Goal: Task Accomplishment & Management: Use online tool/utility

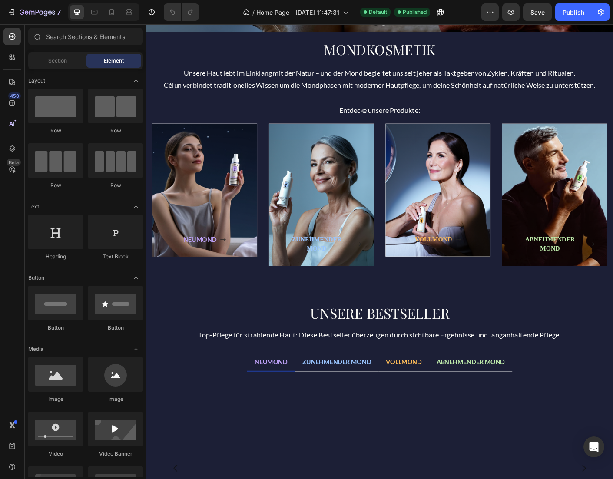
scroll to position [284, 0]
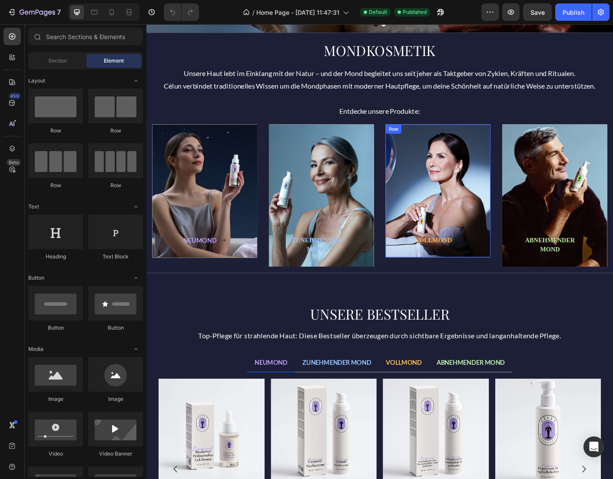
click at [478, 272] on div "Text block VOLLMOND Button Row" at bounding box center [472, 210] width 117 height 149
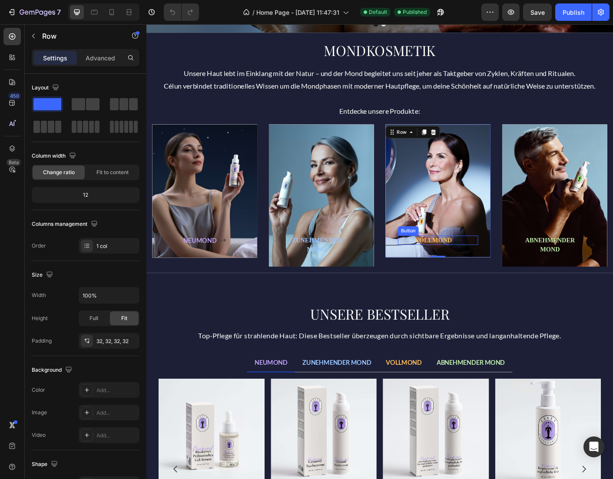
click at [494, 266] on icon at bounding box center [494, 265] width 7 height 7
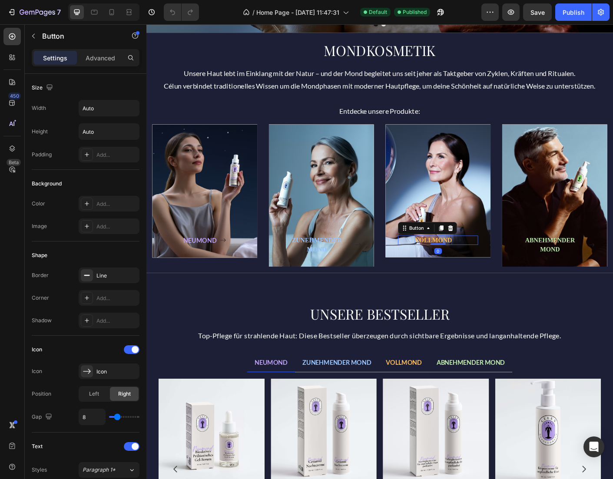
click at [483, 265] on strong "VOLLMOND" at bounding box center [467, 265] width 42 height 7
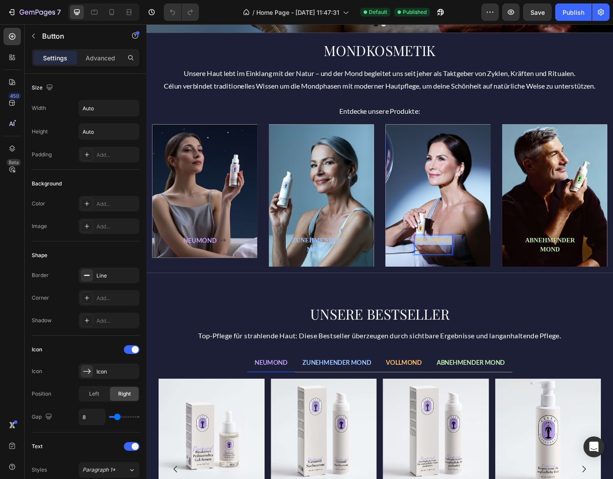
click at [483, 265] on strong "VOLLMOND" at bounding box center [467, 265] width 42 height 7
click at [477, 274] on p "VOLLMOND" at bounding box center [467, 270] width 42 height 21
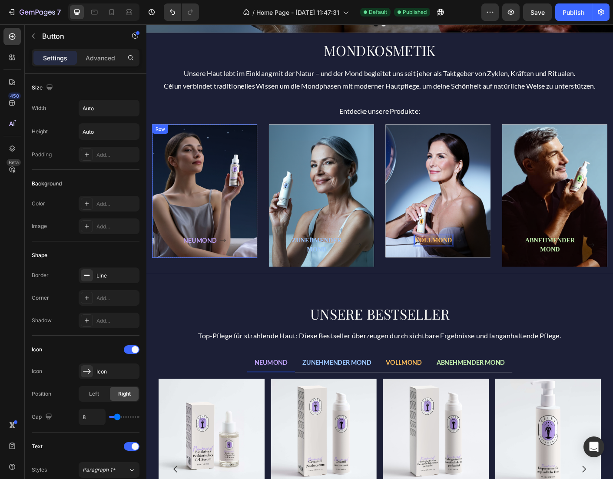
click at [211, 272] on div "Text block NEUMOND Button Row" at bounding box center [211, 210] width 117 height 149
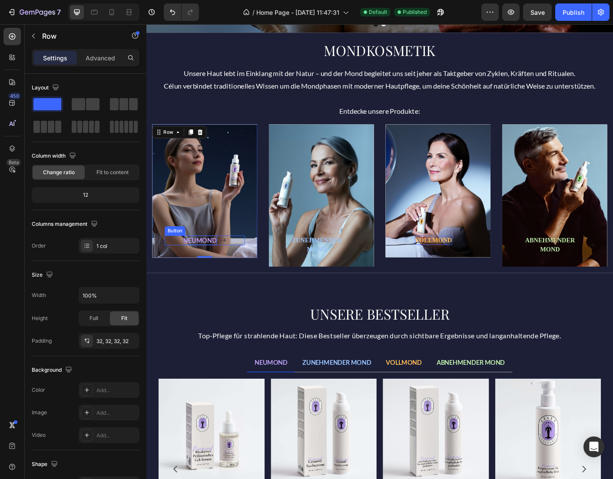
click at [212, 266] on strong "NEUMOND" at bounding box center [206, 265] width 37 height 8
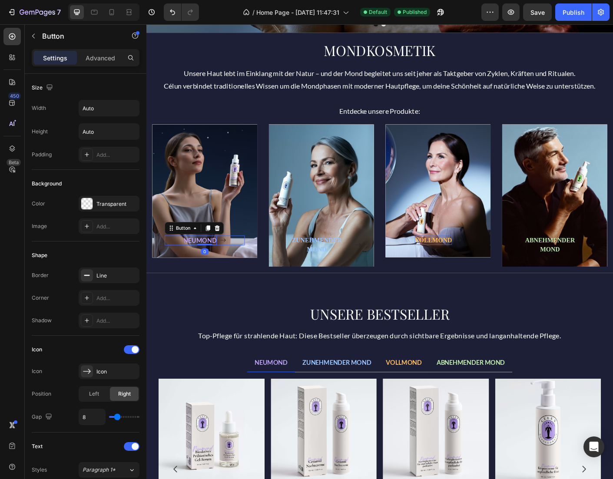
click at [212, 266] on strong "NEUMOND" at bounding box center [206, 265] width 37 height 8
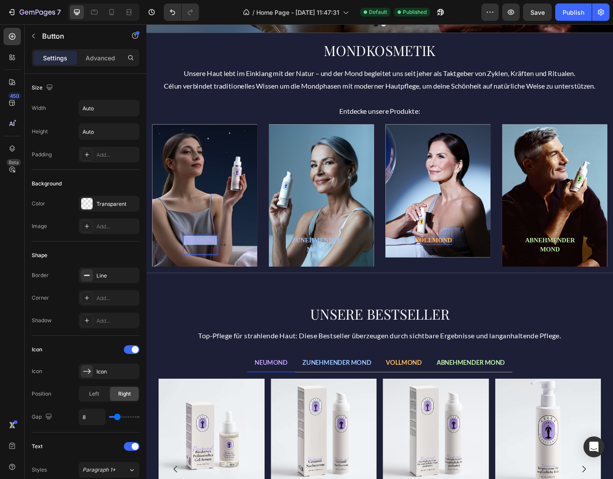
click at [212, 266] on strong "NEUMOND" at bounding box center [206, 265] width 37 height 8
click at [206, 274] on p "NEUMOND" at bounding box center [206, 270] width 37 height 21
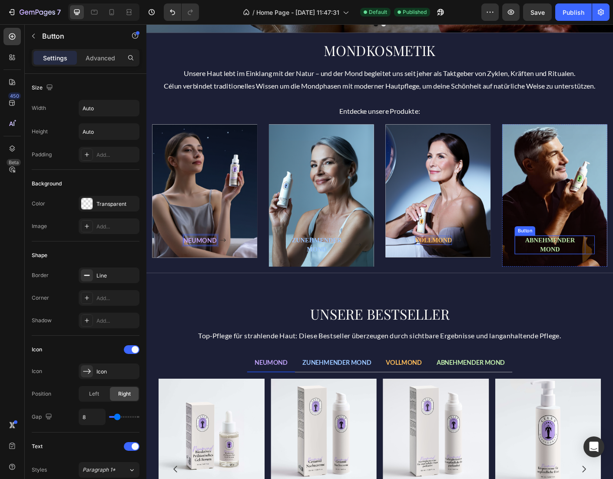
click at [582, 274] on p "ABNEHMENDER MOND" at bounding box center [597, 270] width 79 height 21
click at [358, 273] on p "ZUNEHMENDER MOND" at bounding box center [336, 270] width 79 height 21
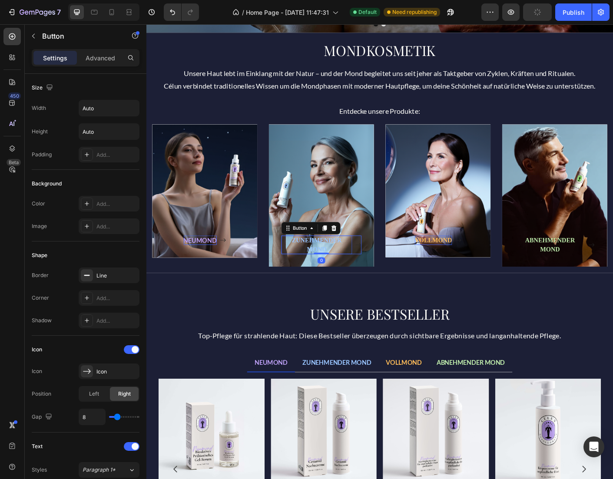
click at [358, 273] on p "ZUNEHMENDER MOND" at bounding box center [336, 270] width 79 height 21
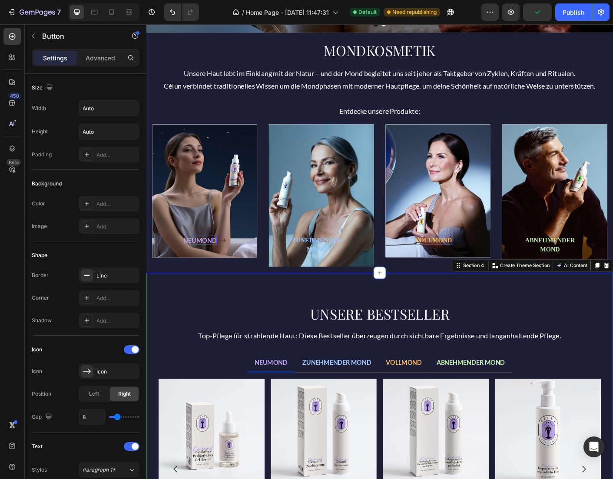
click at [437, 316] on div "UNSERE BESTSELLER Heading Top-Pflege für strahlende Haut: Diese Bestseller über…" at bounding box center [406, 487] width 521 height 370
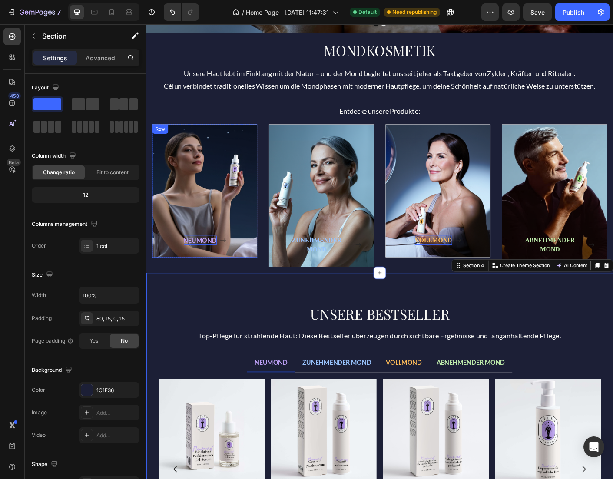
click at [200, 189] on div "Text block NEUMOND Button" at bounding box center [212, 210] width 90 height 121
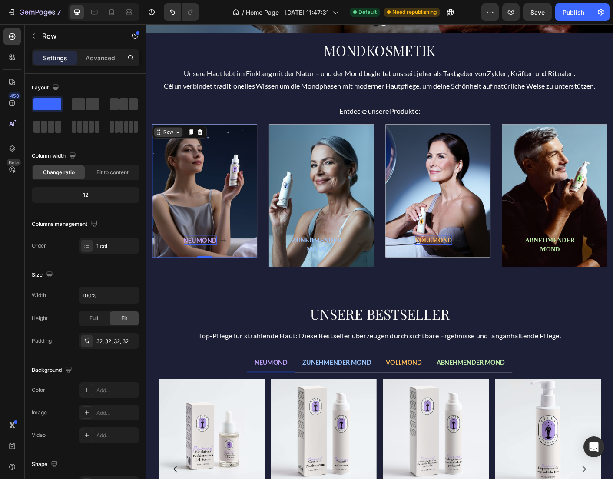
click at [172, 148] on div "Row" at bounding box center [171, 145] width 14 height 8
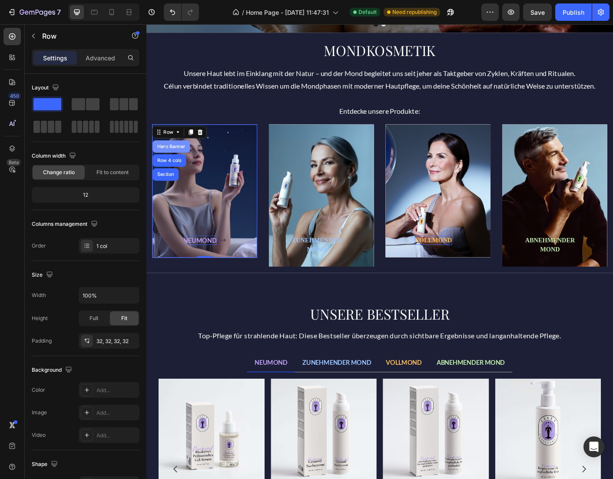
click at [173, 160] on div "Hero Banner" at bounding box center [174, 160] width 35 height 5
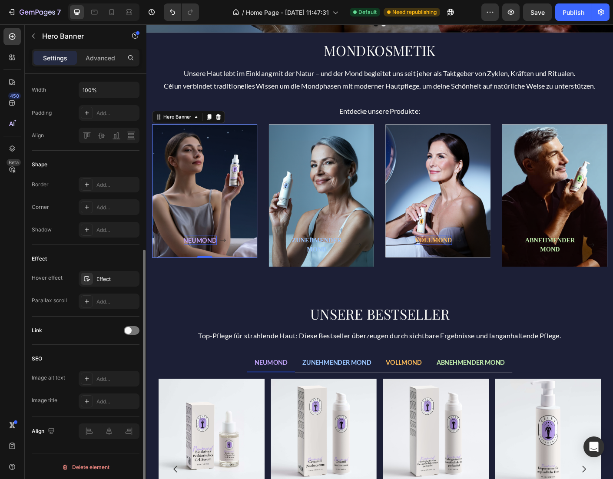
scroll to position [292, 0]
click at [128, 330] on span at bounding box center [128, 328] width 7 height 7
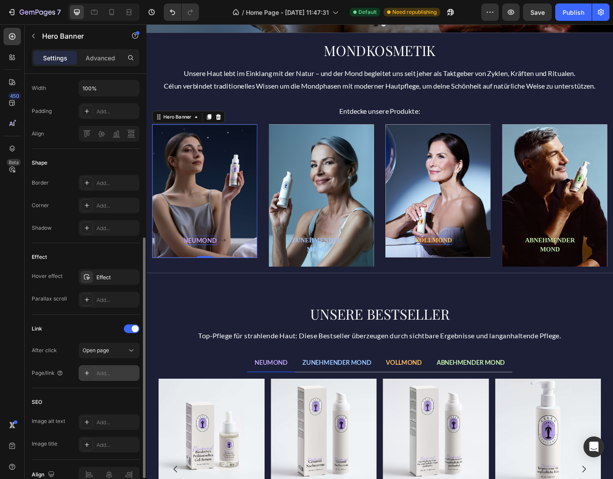
click at [102, 373] on div "Add..." at bounding box center [116, 374] width 41 height 8
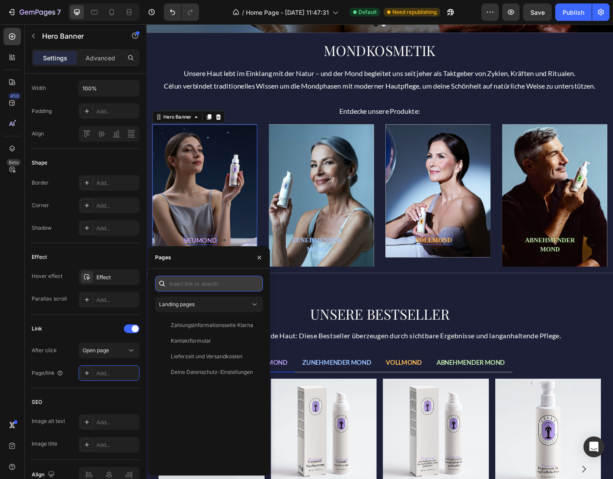
click at [185, 286] on input "text" at bounding box center [209, 284] width 108 height 16
paste input "[URL][DOMAIN_NAME]"
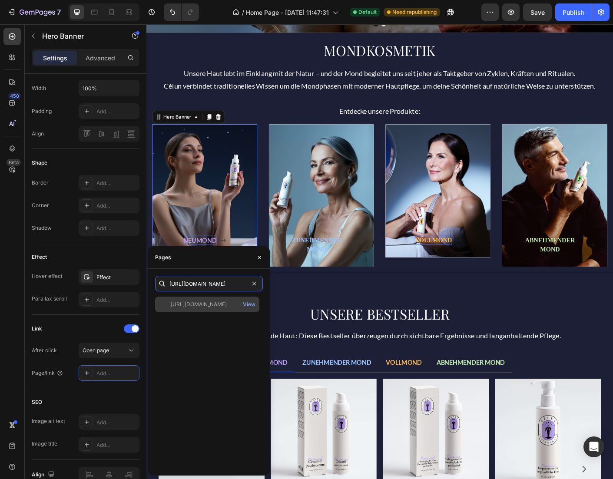
type input "[URL][DOMAIN_NAME]"
click at [190, 303] on div "[URL][DOMAIN_NAME]" at bounding box center [199, 305] width 56 height 8
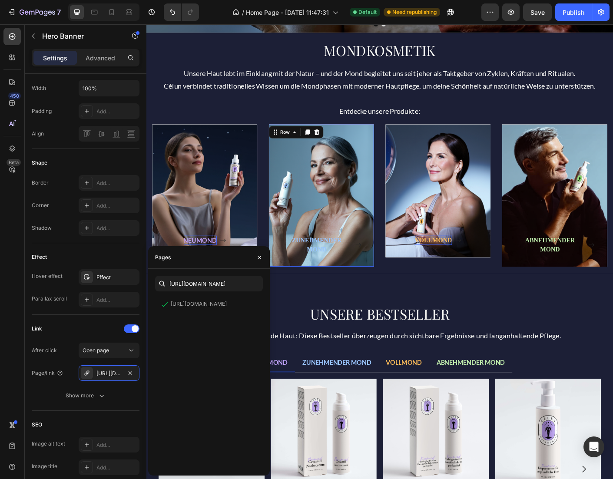
click at [346, 202] on div "Text block ZUNEHMENDER MOND Button" at bounding box center [342, 215] width 90 height 131
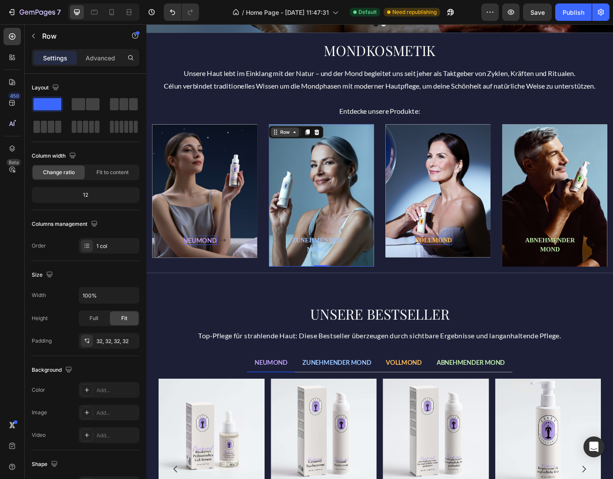
click at [312, 144] on icon at bounding box center [312, 144] width 7 height 7
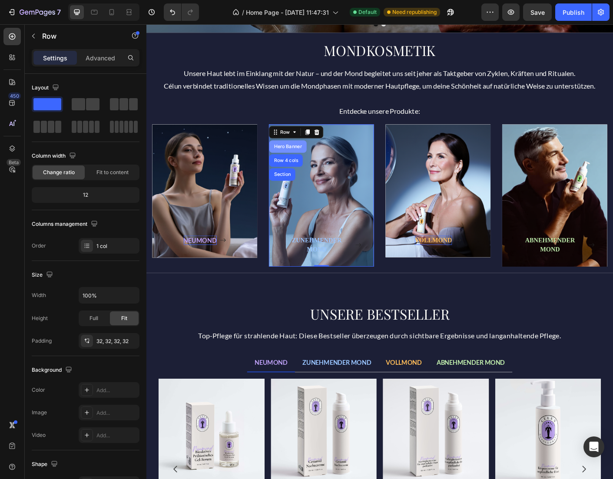
click at [302, 162] on div "Hero Banner" at bounding box center [304, 160] width 35 height 5
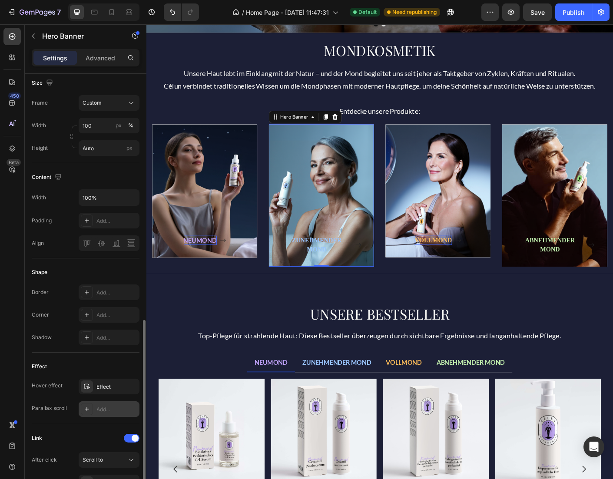
scroll to position [338, 0]
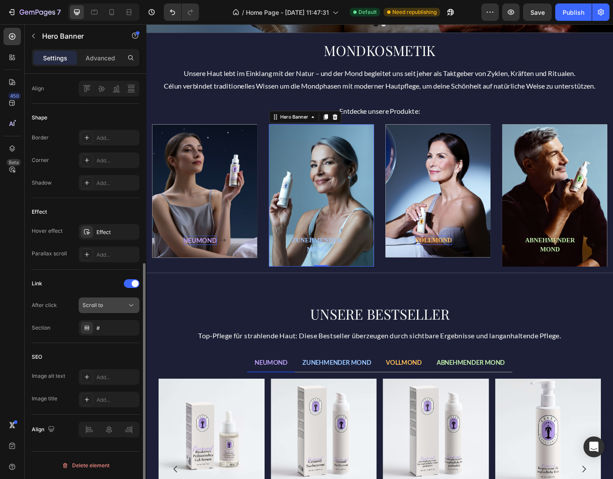
click at [132, 306] on icon at bounding box center [131, 305] width 9 height 9
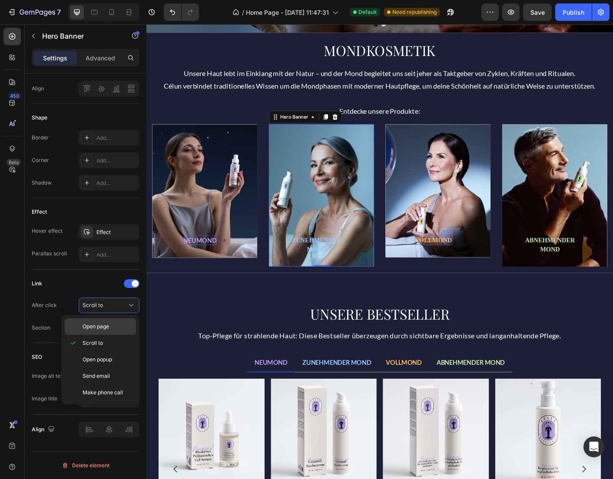
click at [107, 323] on span "Open page" at bounding box center [96, 327] width 27 height 8
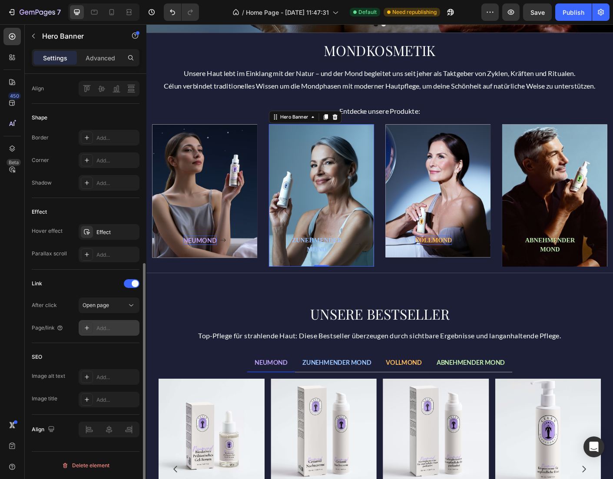
click at [104, 326] on div "Add..." at bounding box center [116, 329] width 41 height 8
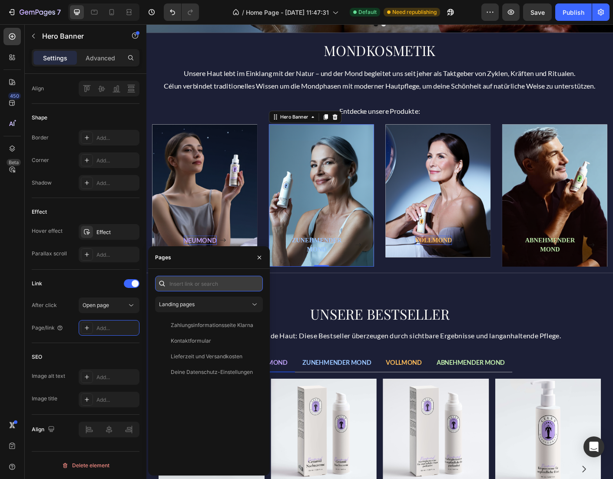
click at [187, 284] on input "text" at bounding box center [209, 284] width 108 height 16
paste input "[URL][DOMAIN_NAME]"
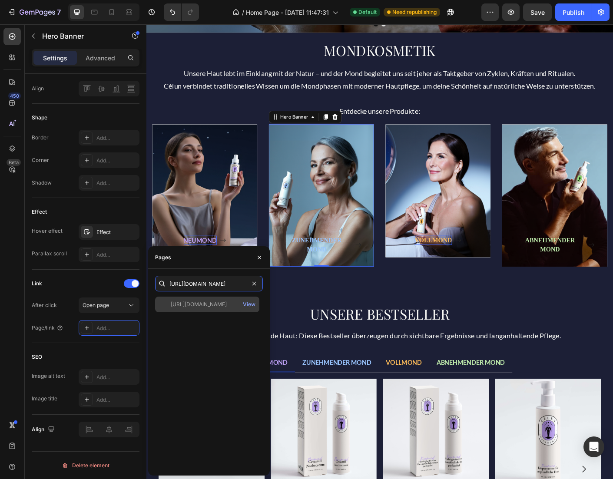
type input "[URL][DOMAIN_NAME]"
click at [209, 305] on div "[URL][DOMAIN_NAME]" at bounding box center [199, 305] width 56 height 8
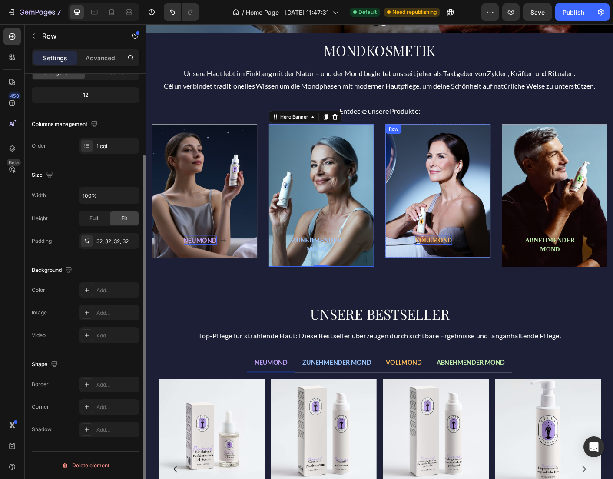
click at [464, 215] on div "Text block VOLLMOND Button" at bounding box center [473, 210] width 90 height 121
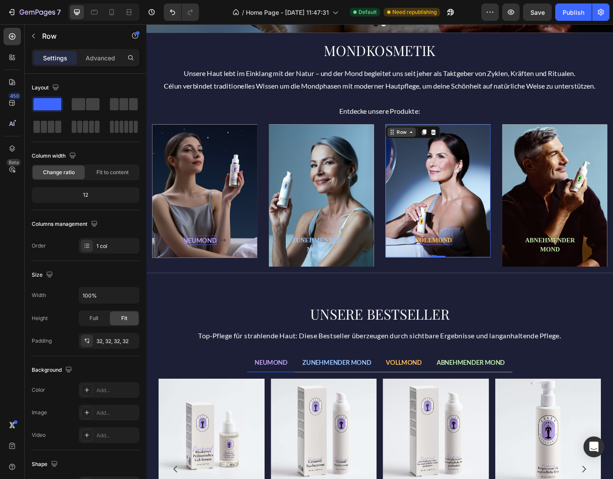
click at [444, 147] on icon at bounding box center [442, 144] width 7 height 7
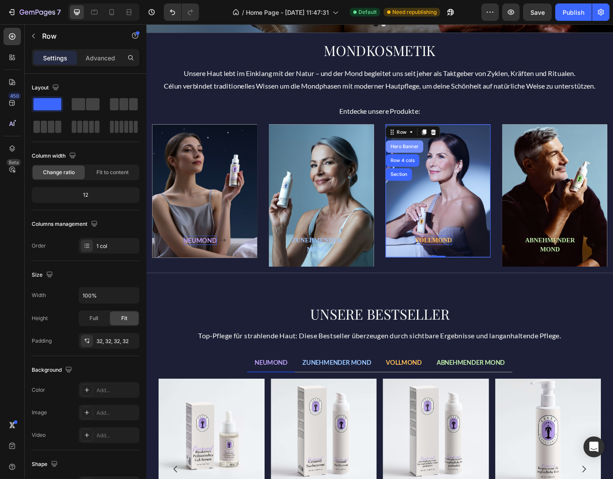
click at [440, 161] on div "Hero Banner" at bounding box center [435, 160] width 35 height 5
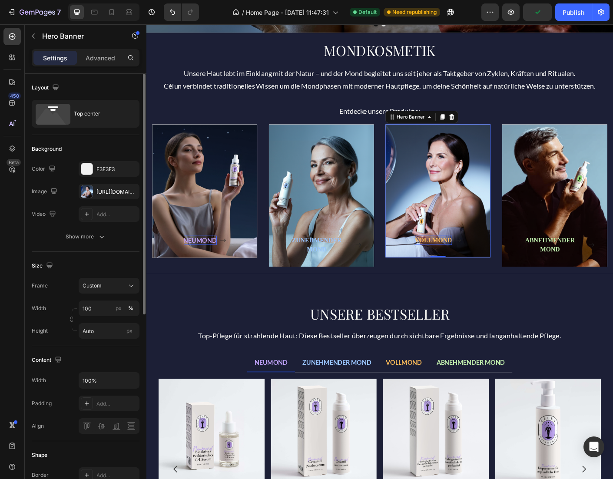
click at [77, 258] on div "Size Frame Custom Width 100 px % Height Auto px" at bounding box center [86, 299] width 108 height 94
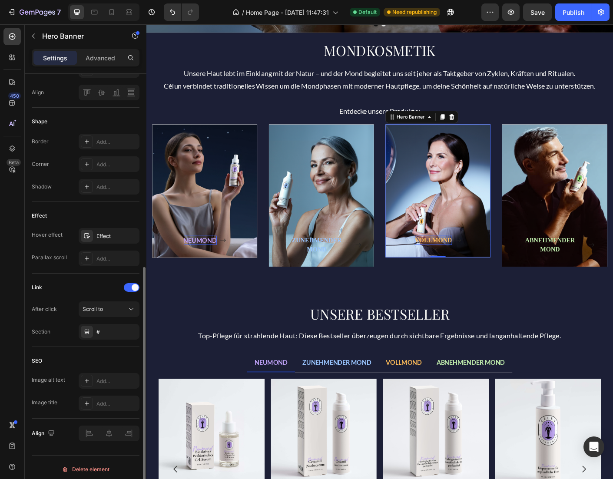
scroll to position [338, 0]
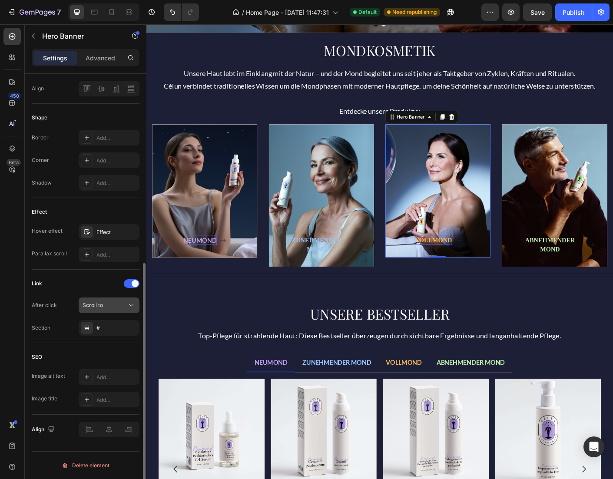
click at [135, 304] on icon at bounding box center [131, 305] width 9 height 9
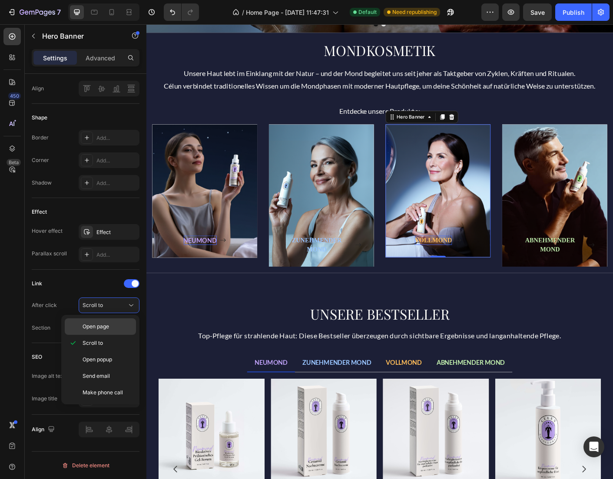
click at [109, 328] on span "Open page" at bounding box center [96, 327] width 27 height 8
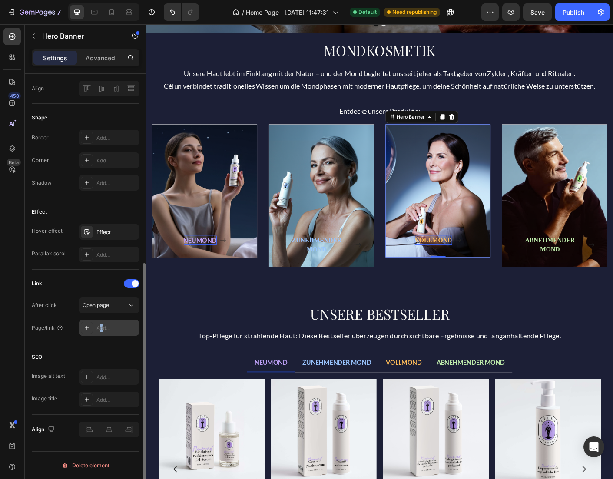
click at [101, 328] on div "Add..." at bounding box center [116, 329] width 41 height 8
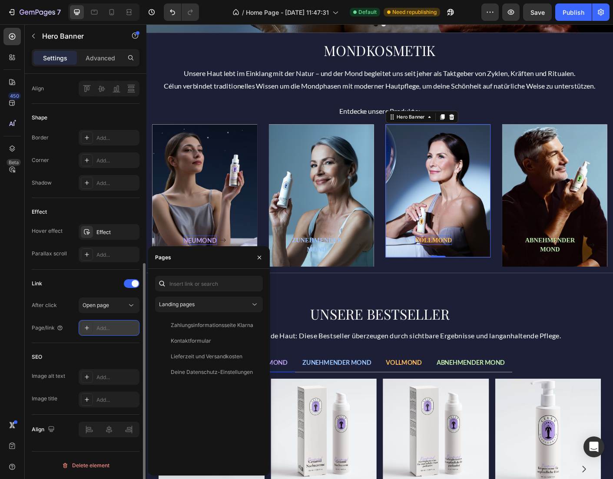
click at [110, 329] on div "Add..." at bounding box center [116, 329] width 41 height 8
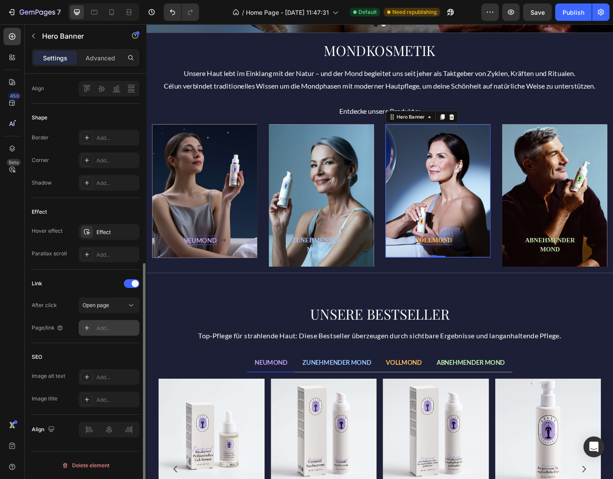
click at [105, 329] on div "Add..." at bounding box center [116, 329] width 41 height 8
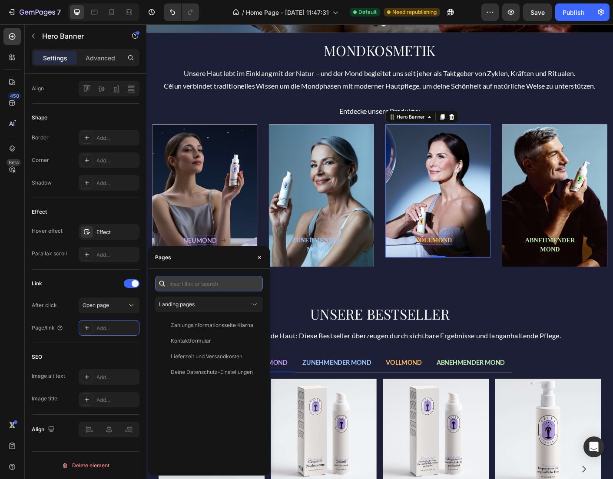
paste input "[URL][DOMAIN_NAME]"
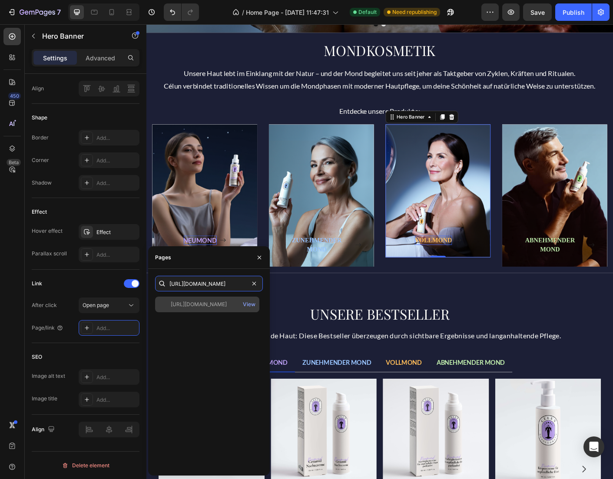
type input "[URL][DOMAIN_NAME]"
click at [206, 305] on div "[URL][DOMAIN_NAME]" at bounding box center [199, 305] width 56 height 8
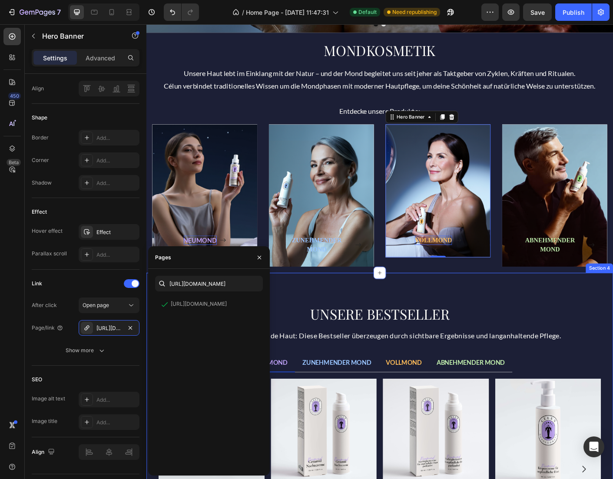
click at [331, 311] on div "UNSERE BESTSELLER Heading Top-Pflege für strahlende Haut: Diese Bestseller über…" at bounding box center [406, 487] width 521 height 370
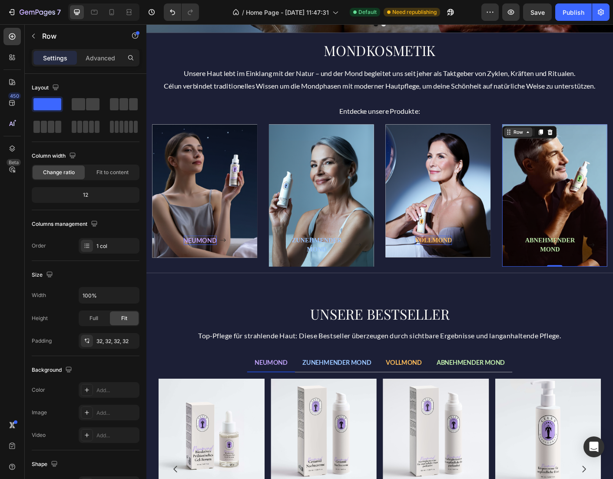
click at [571, 146] on icon at bounding box center [572, 144] width 7 height 7
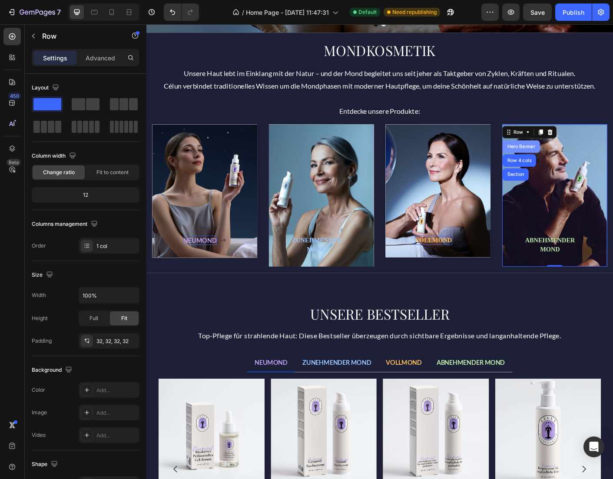
click at [564, 163] on div "Hero Banner" at bounding box center [565, 160] width 35 height 5
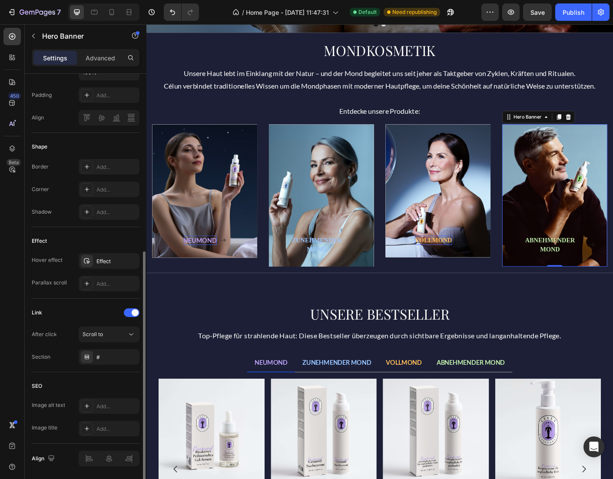
scroll to position [315, 0]
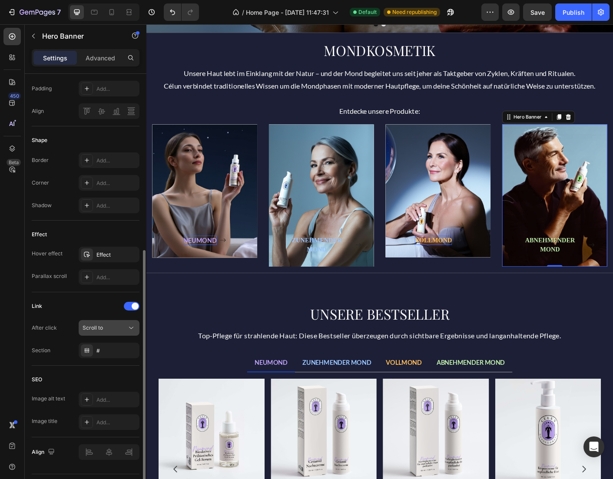
click at [127, 328] on icon at bounding box center [131, 328] width 9 height 9
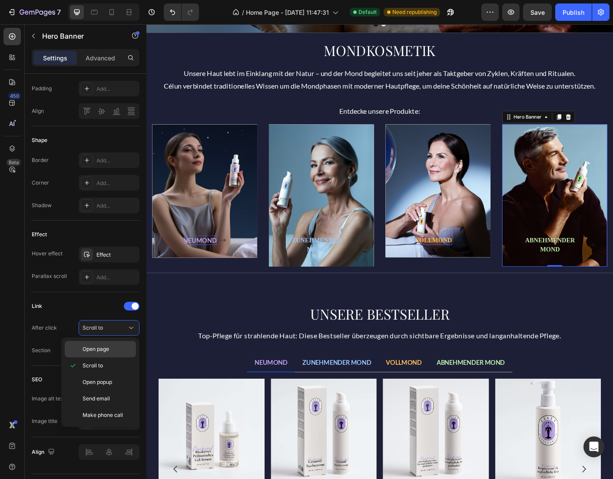
click at [111, 348] on p "Open page" at bounding box center [108, 349] width 50 height 8
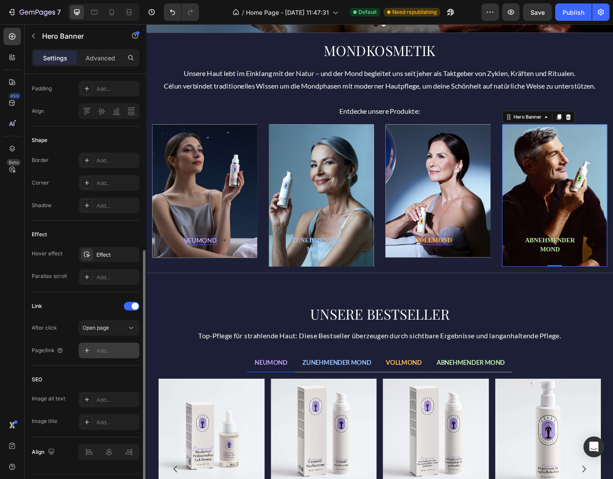
click at [110, 351] on div "Add..." at bounding box center [116, 351] width 41 height 8
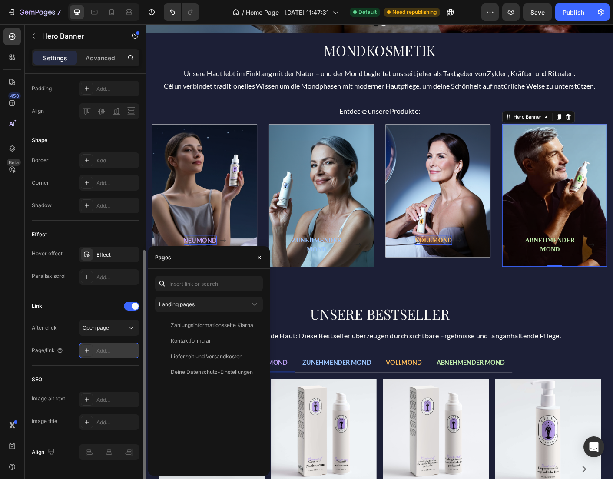
click at [102, 349] on div "Add..." at bounding box center [116, 351] width 41 height 8
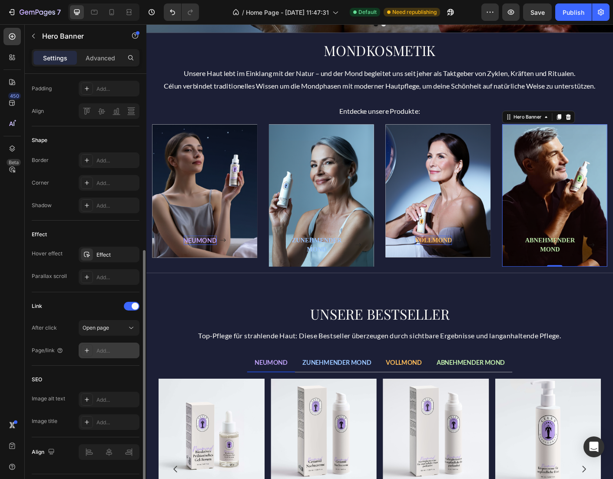
click at [97, 353] on div "Add..." at bounding box center [116, 351] width 41 height 8
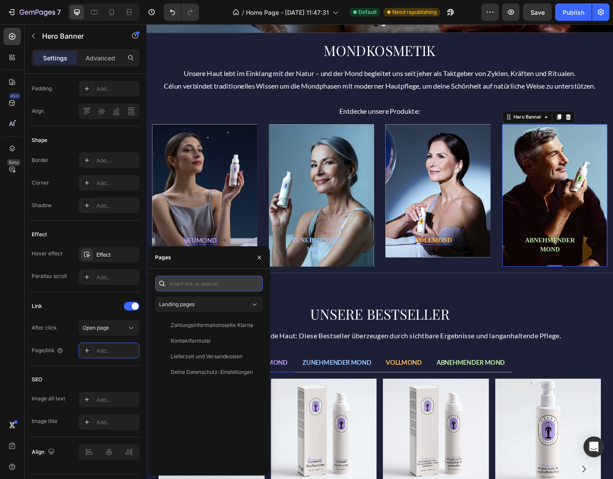
click at [197, 284] on input "text" at bounding box center [209, 284] width 108 height 16
paste input "[URL][DOMAIN_NAME]"
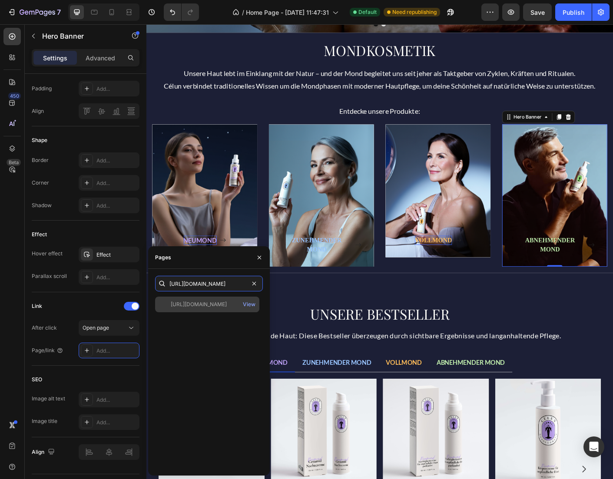
type input "[URL][DOMAIN_NAME]"
click at [208, 304] on div "[URL][DOMAIN_NAME]" at bounding box center [199, 305] width 56 height 8
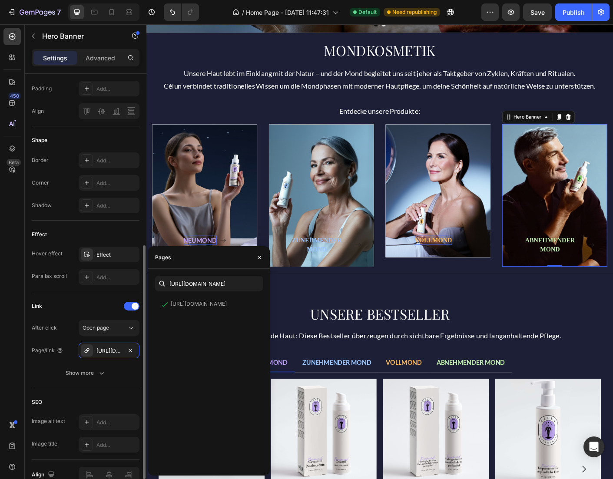
click at [98, 302] on div "Link" at bounding box center [86, 306] width 108 height 14
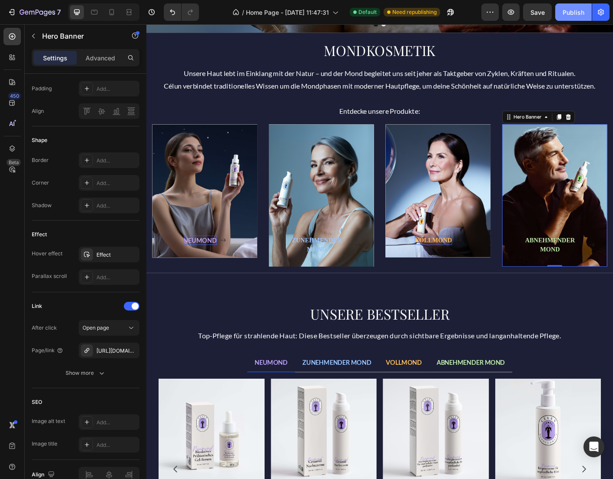
click at [573, 12] on div "Publish" at bounding box center [574, 12] width 22 height 9
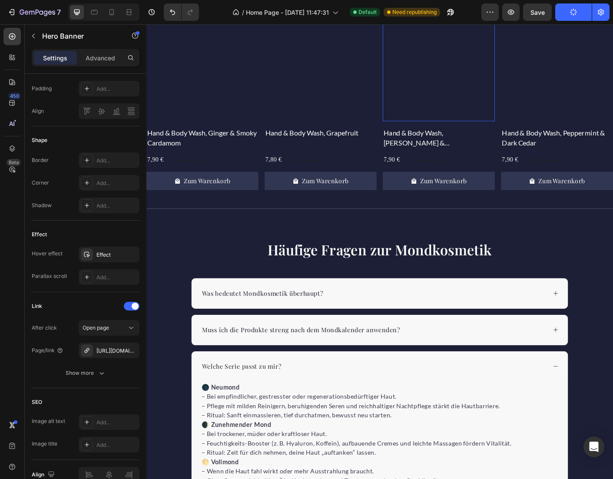
scroll to position [1353, 0]
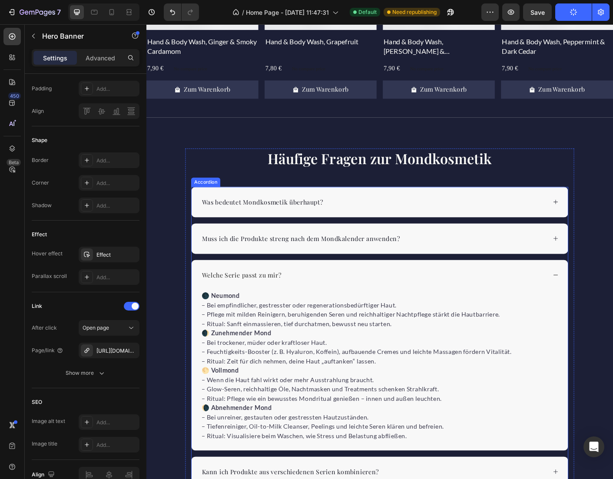
click at [604, 304] on icon at bounding box center [604, 304] width 7 height 7
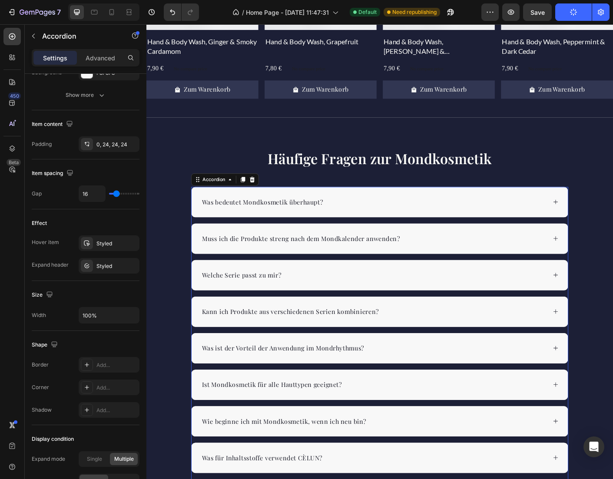
scroll to position [0, 0]
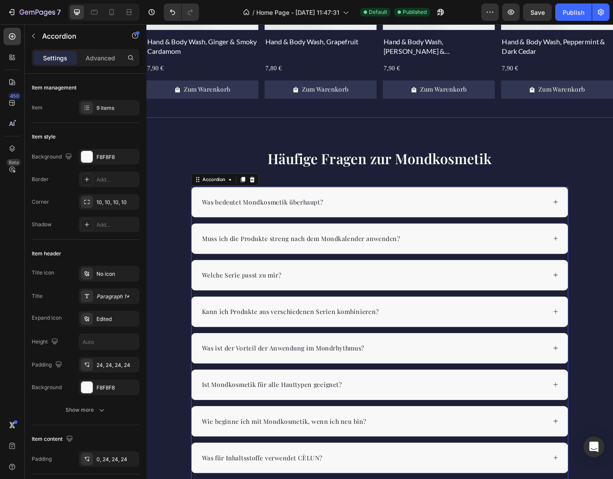
click at [605, 216] on div "Was bedeutet Mondkosmetik überhaupt?" at bounding box center [407, 223] width 421 height 34
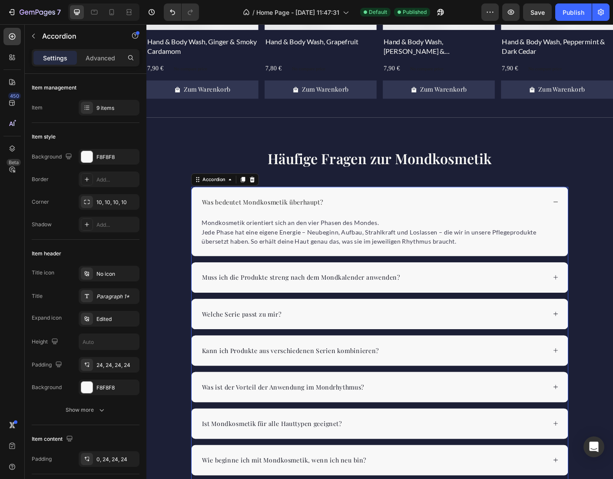
click at [598, 305] on div "Muss ich die Produkte streng nach dem Mondkalender anwenden?" at bounding box center [407, 307] width 421 height 34
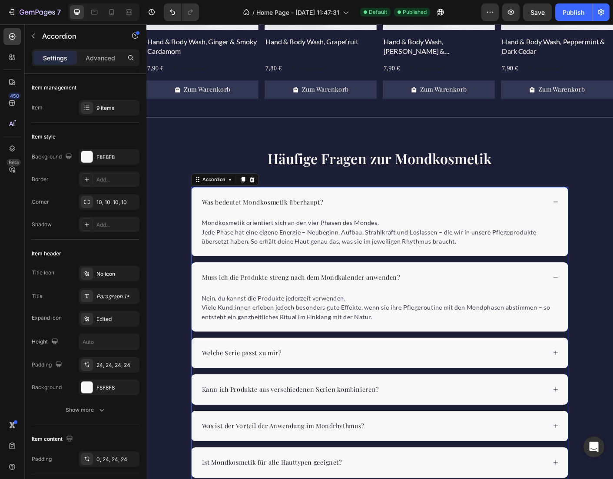
click at [602, 306] on icon at bounding box center [604, 307] width 7 height 7
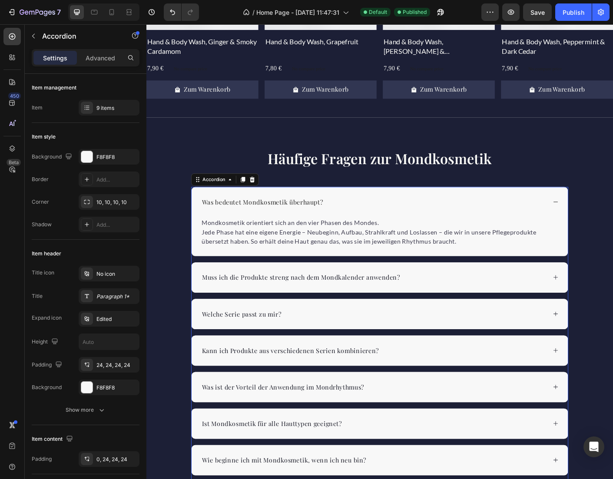
click at [601, 222] on icon at bounding box center [604, 222] width 7 height 7
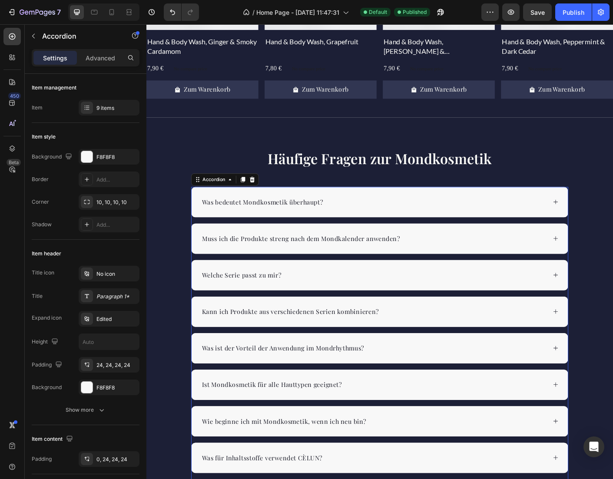
click at [601, 344] on icon at bounding box center [604, 345] width 7 height 7
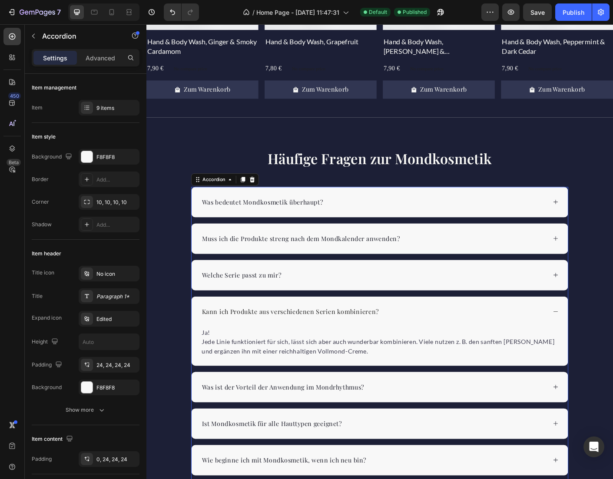
click at [600, 345] on div "Kann ich Produkte aus verschiedenen Serien kombinieren?" at bounding box center [407, 346] width 421 height 34
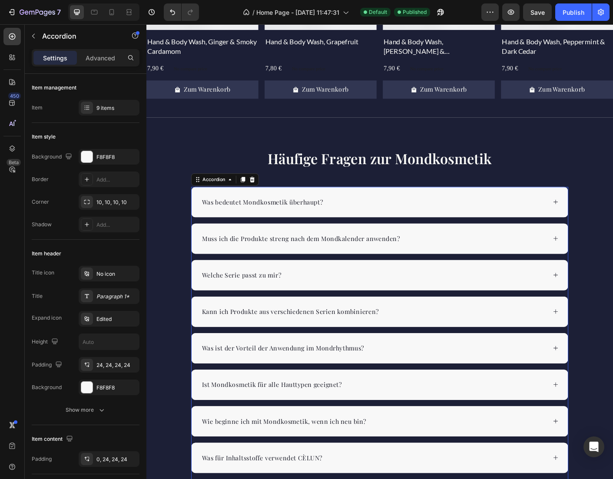
click at [605, 382] on div "Was ist der Vorteil der Anwendung im Mondrhythmus?" at bounding box center [407, 386] width 421 height 34
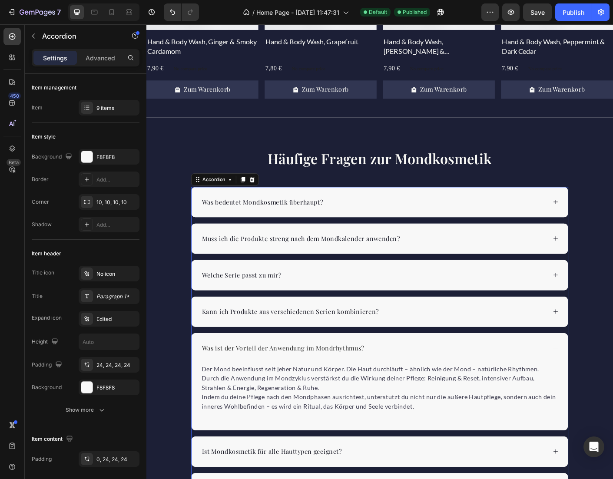
click at [603, 385] on icon at bounding box center [604, 386] width 7 height 7
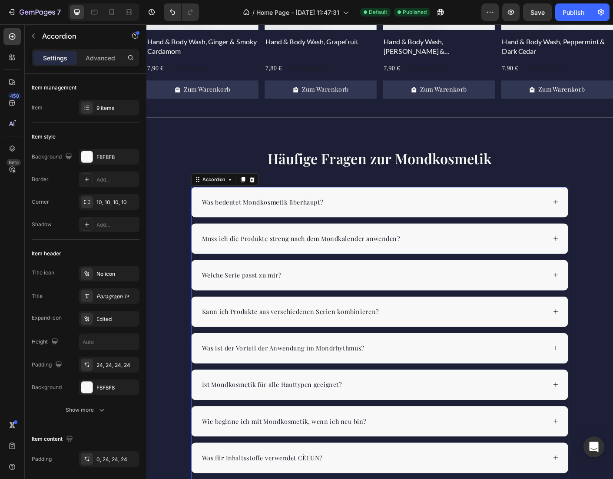
click at [601, 425] on icon at bounding box center [604, 427] width 7 height 7
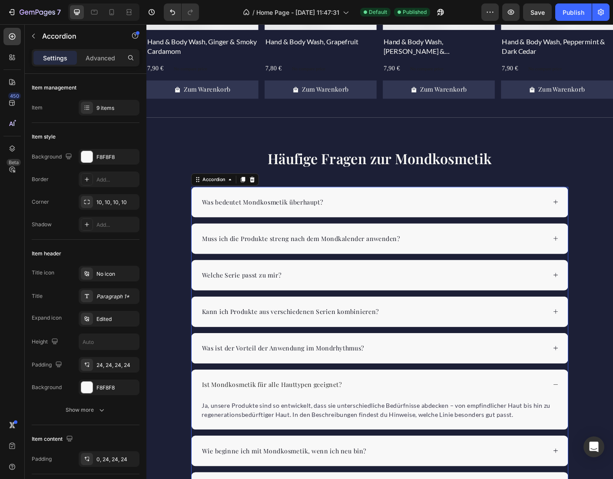
click at [605, 428] on icon at bounding box center [604, 427] width 7 height 7
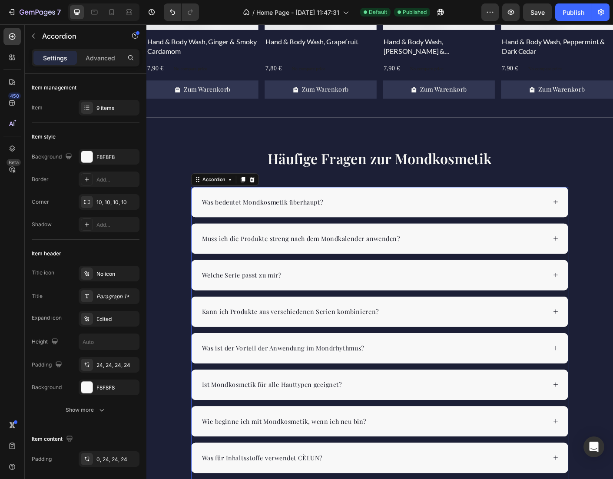
click at [605, 469] on icon at bounding box center [604, 468] width 7 height 7
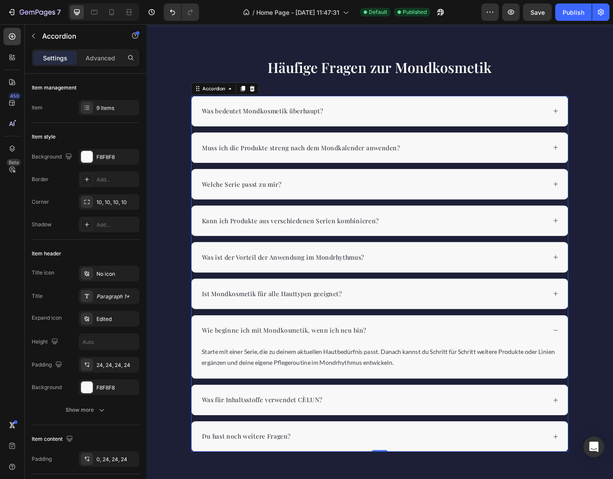
scroll to position [1461, 0]
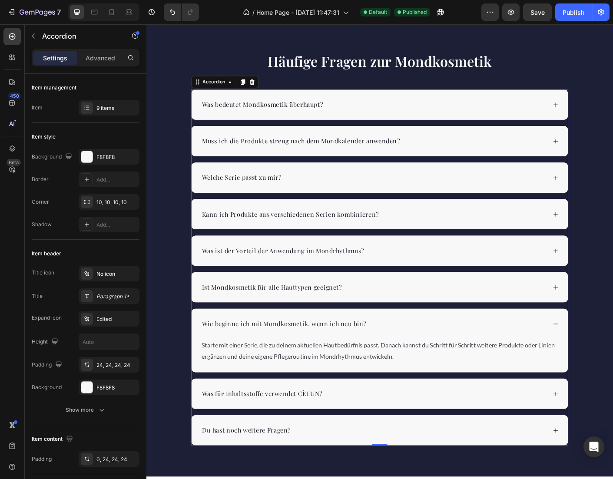
click at [599, 357] on div "Wie beginne ich mit Mondkosmetik, wenn ich neu bin?" at bounding box center [407, 359] width 421 height 34
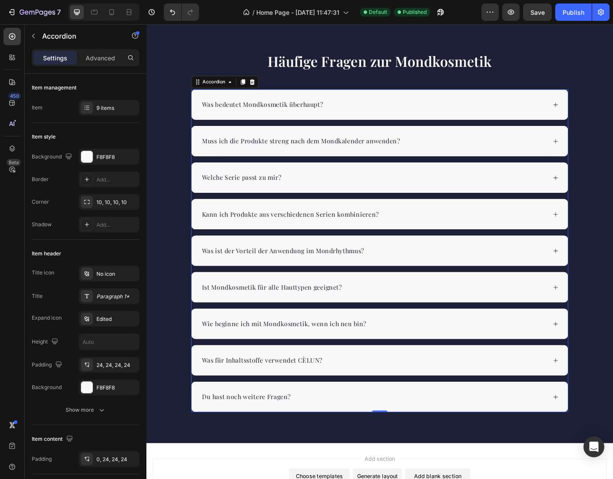
click at [600, 403] on div "Was für Inhaltsstoffe verwendet CÈLUN?" at bounding box center [407, 400] width 421 height 34
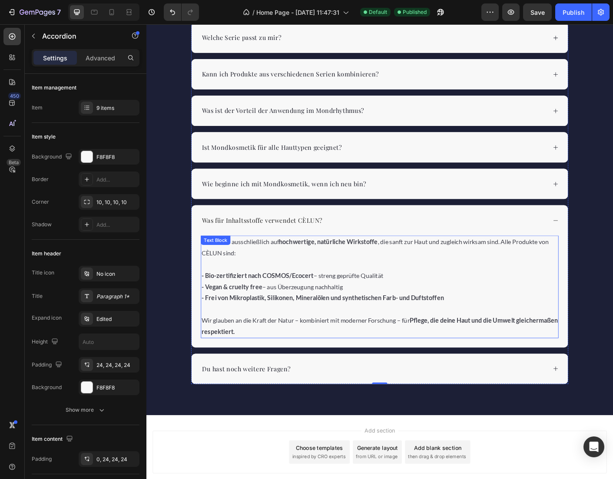
scroll to position [1619, 0]
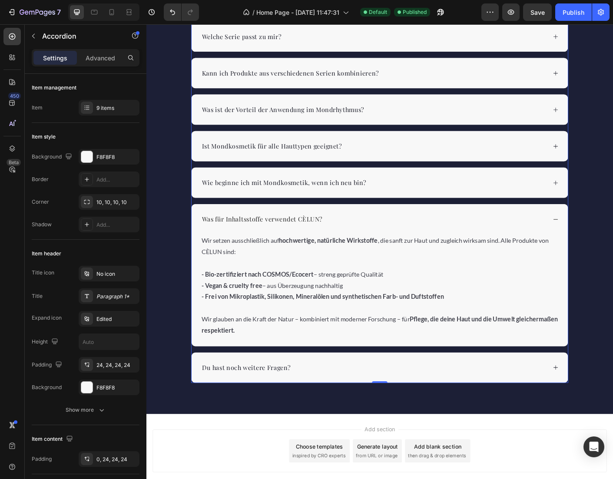
click at [601, 405] on icon at bounding box center [604, 408] width 7 height 7
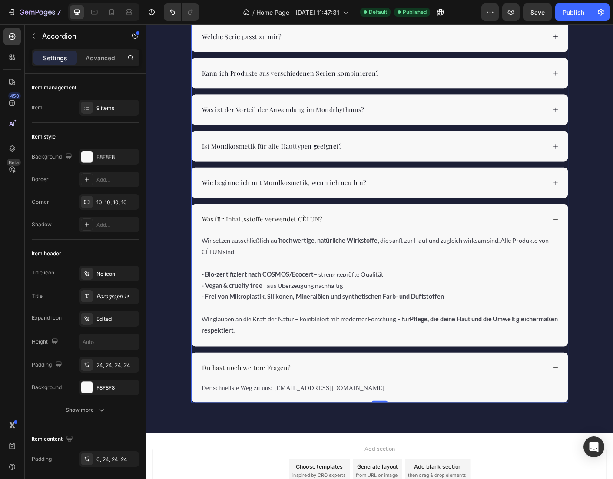
click at [608, 238] on div "Was für Inhaltsstoffe verwendet CÈLUN?" at bounding box center [407, 242] width 421 height 34
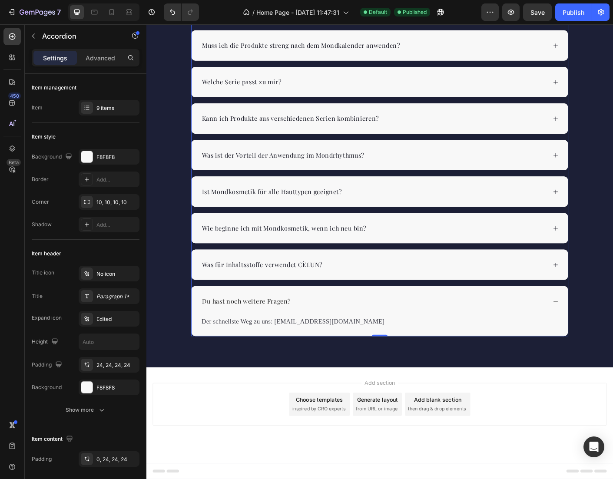
scroll to position [1568, 0]
click at [601, 334] on icon at bounding box center [604, 334] width 7 height 7
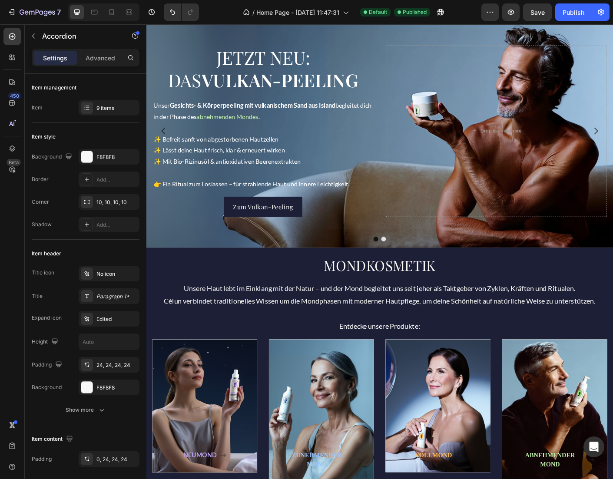
scroll to position [113, 0]
